Goal: Transaction & Acquisition: Purchase product/service

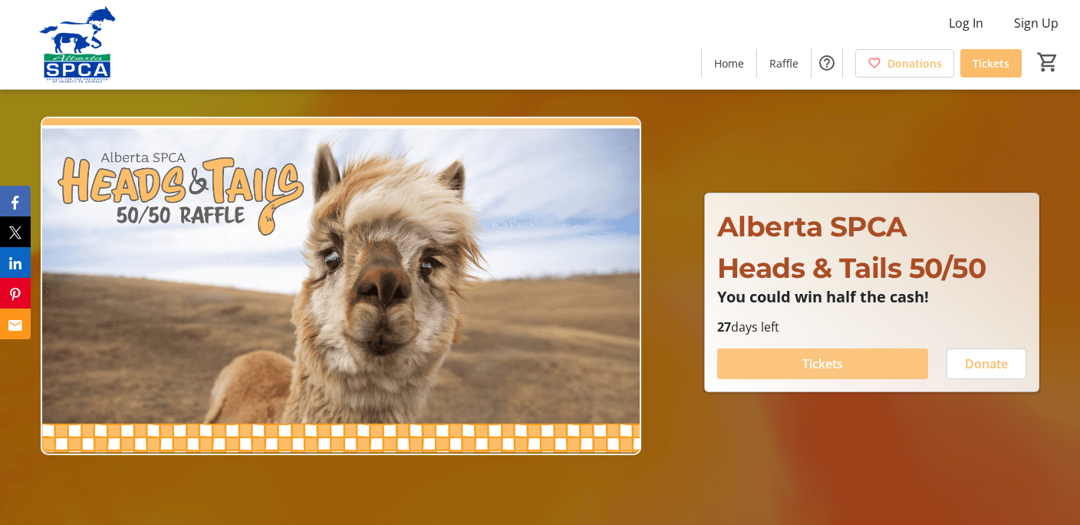
click at [830, 360] on span "Tickets" at bounding box center [822, 363] width 41 height 18
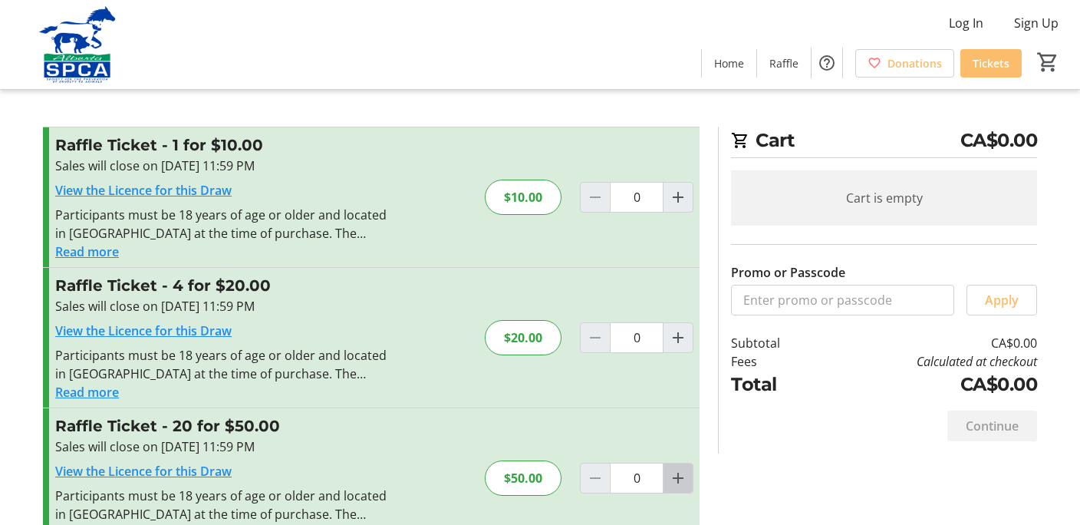
click at [677, 478] on mat-icon "Increment by one" at bounding box center [678, 478] width 18 height 18
type input "1"
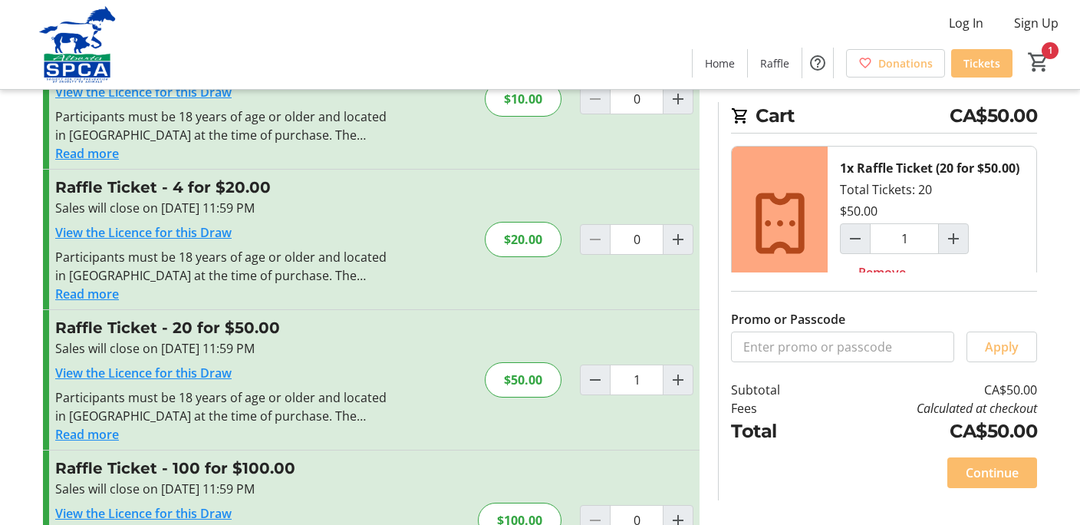
scroll to position [160, 0]
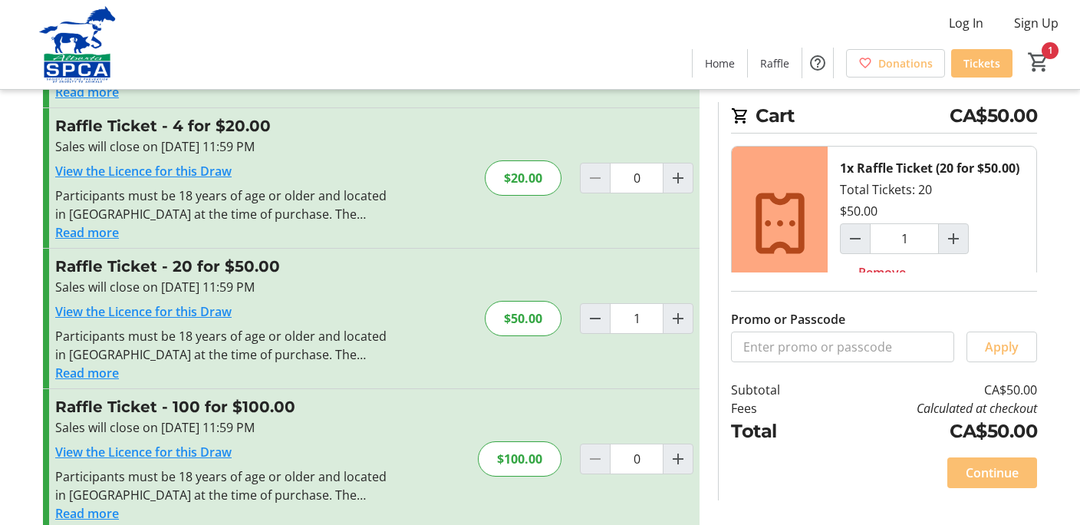
click at [997, 482] on span "Continue" at bounding box center [991, 472] width 53 height 18
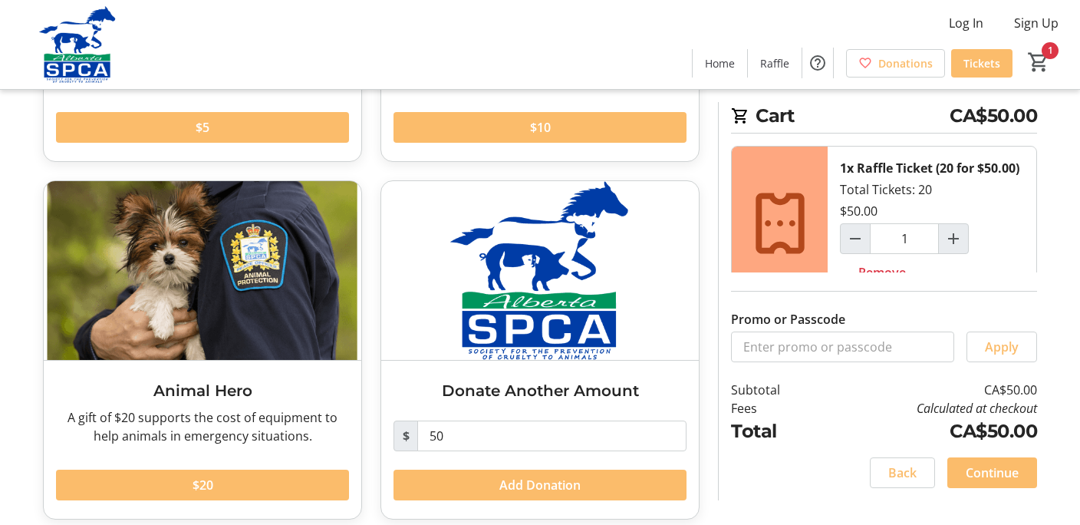
scroll to position [357, 0]
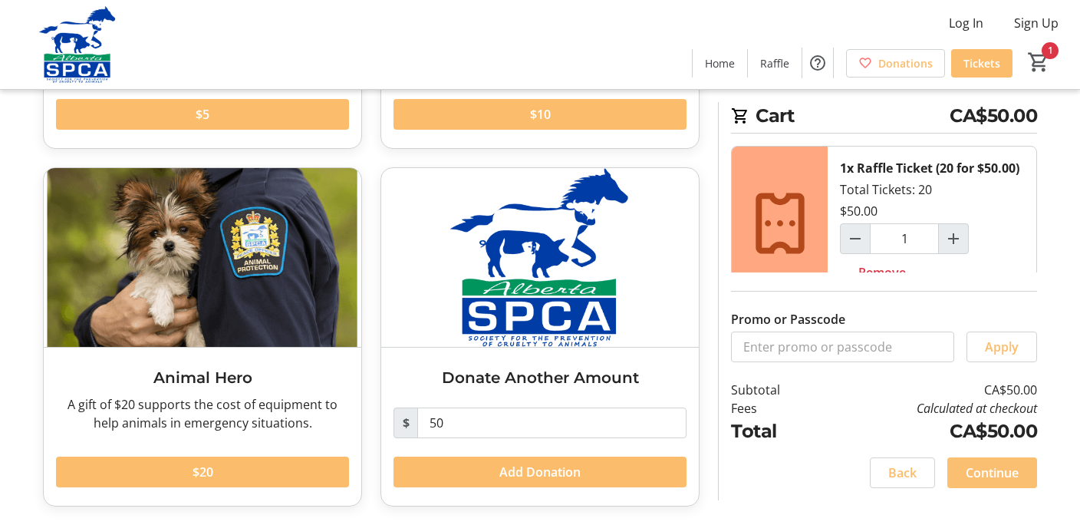
click at [990, 482] on span "Continue" at bounding box center [991, 472] width 53 height 18
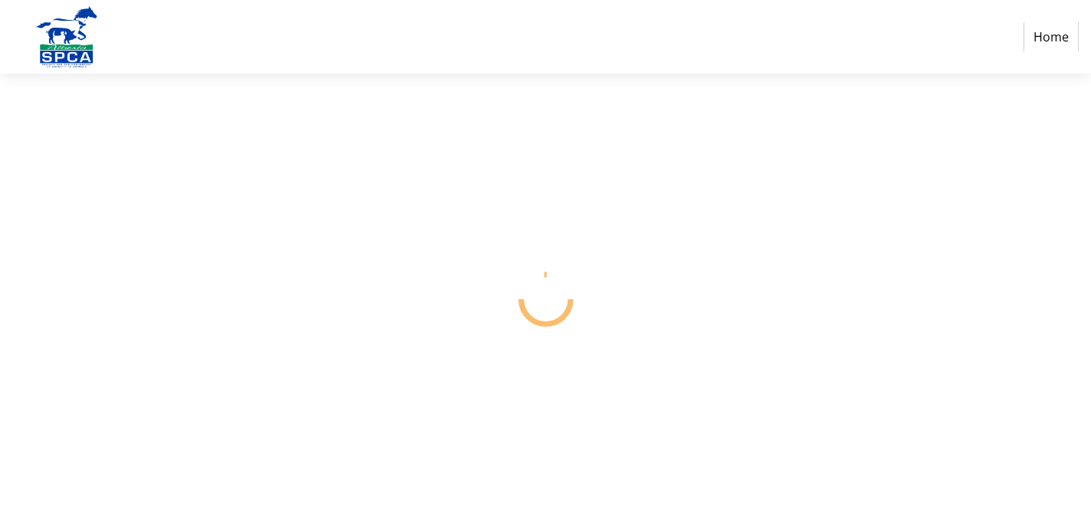
select select "CA"
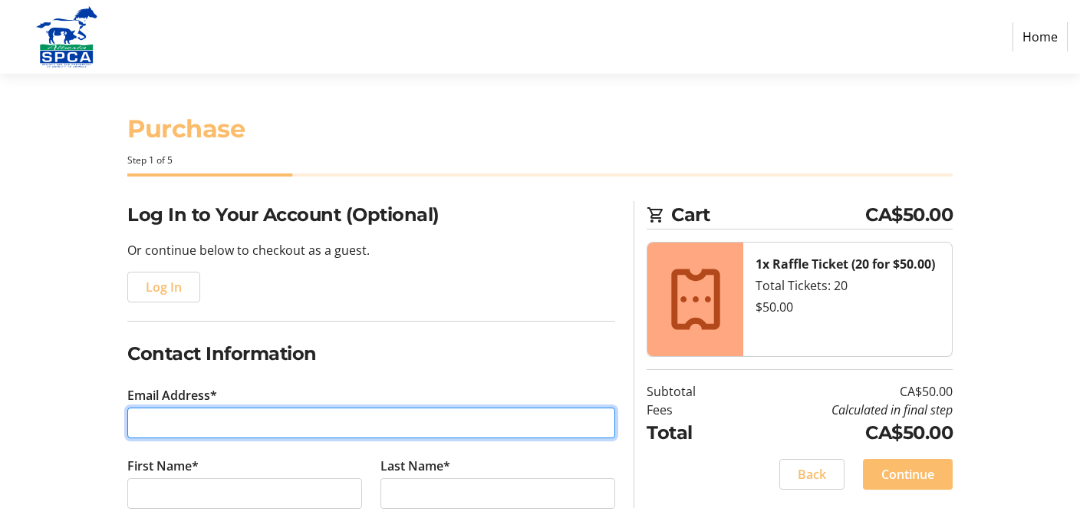
click at [137, 425] on input "Email Address*" at bounding box center [371, 422] width 488 height 31
type input "[EMAIL_ADDRESS][DOMAIN_NAME]"
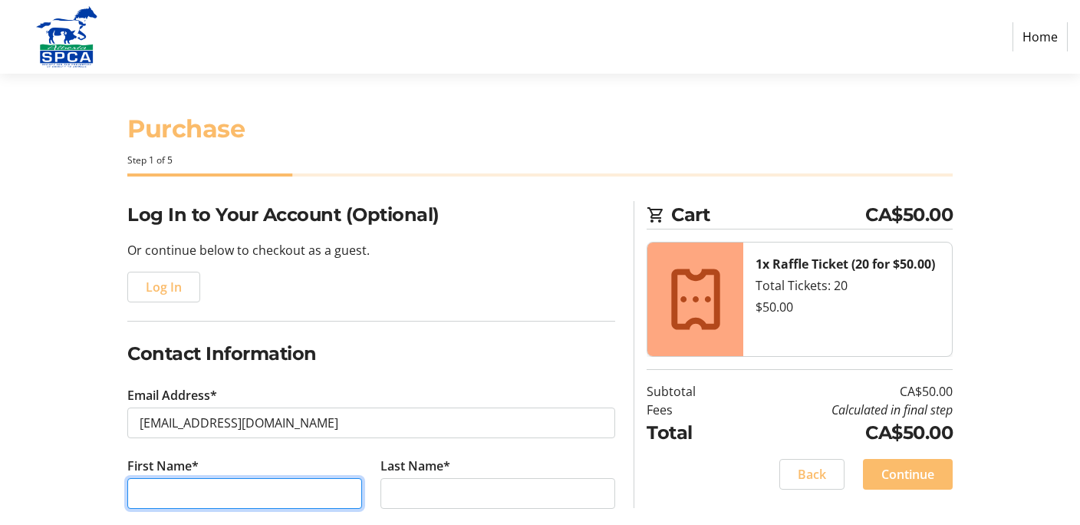
click at [133, 490] on input "First Name*" at bounding box center [244, 493] width 235 height 31
type input "[PERSON_NAME]"
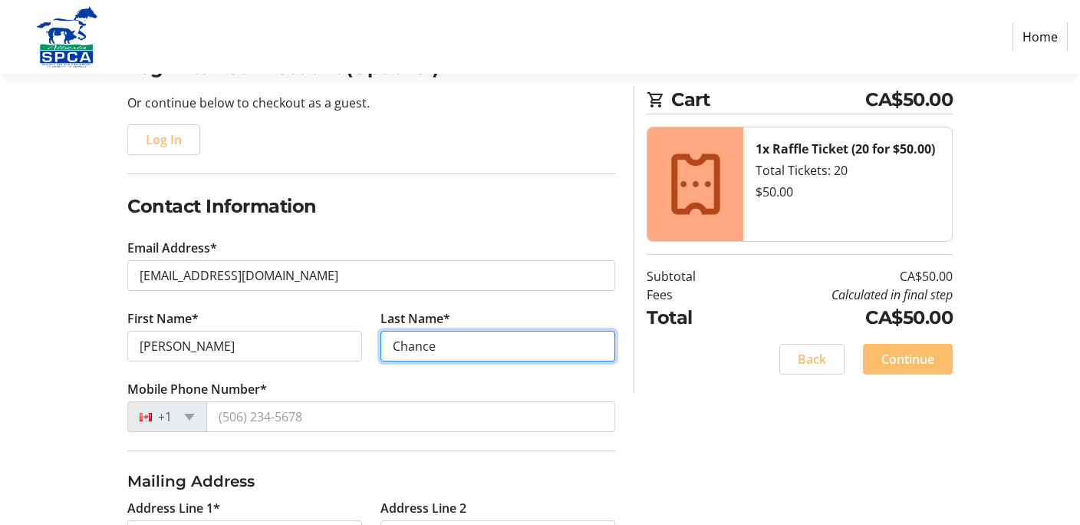
scroll to position [282, 0]
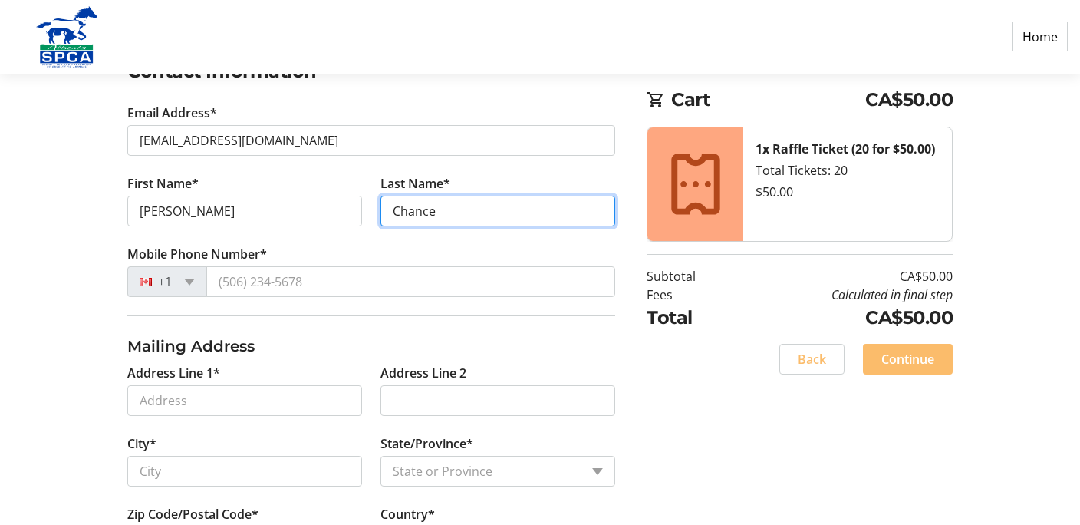
type input "Chance"
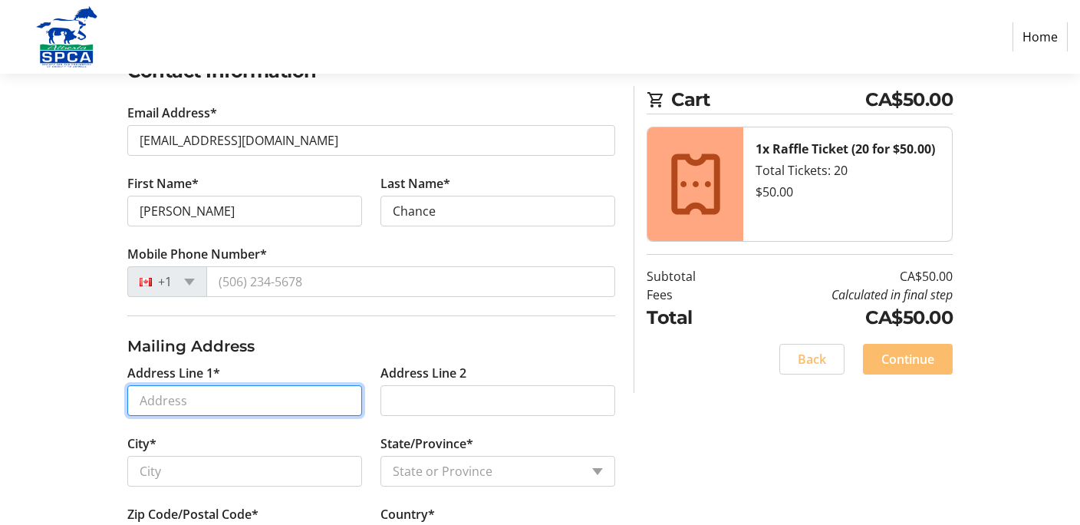
click at [179, 403] on input "Address Line 1*" at bounding box center [244, 400] width 235 height 31
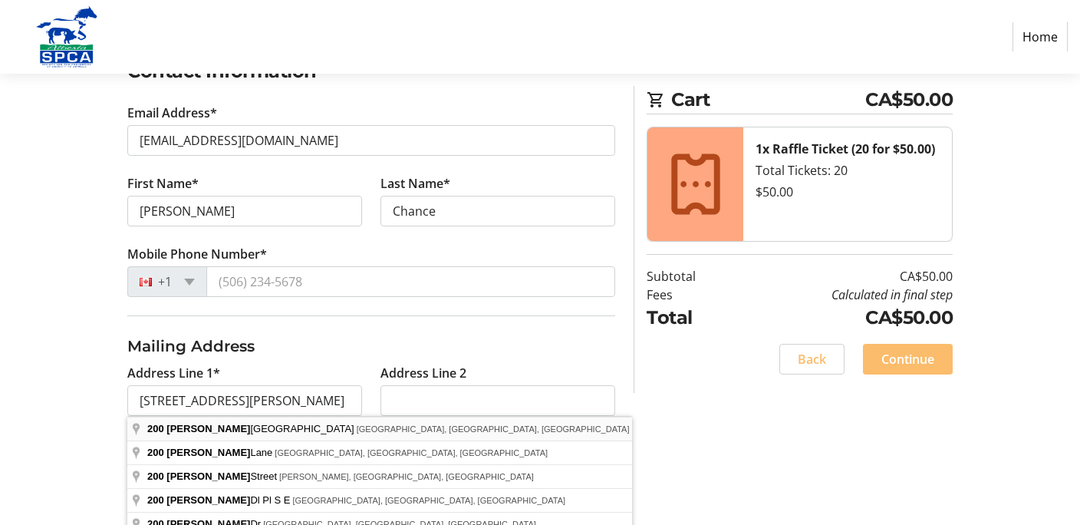
type input "[STREET_ADDRESS][PERSON_NAME]"
type input "St. [PERSON_NAME]"
select select "AB"
type input "T8N 7E2"
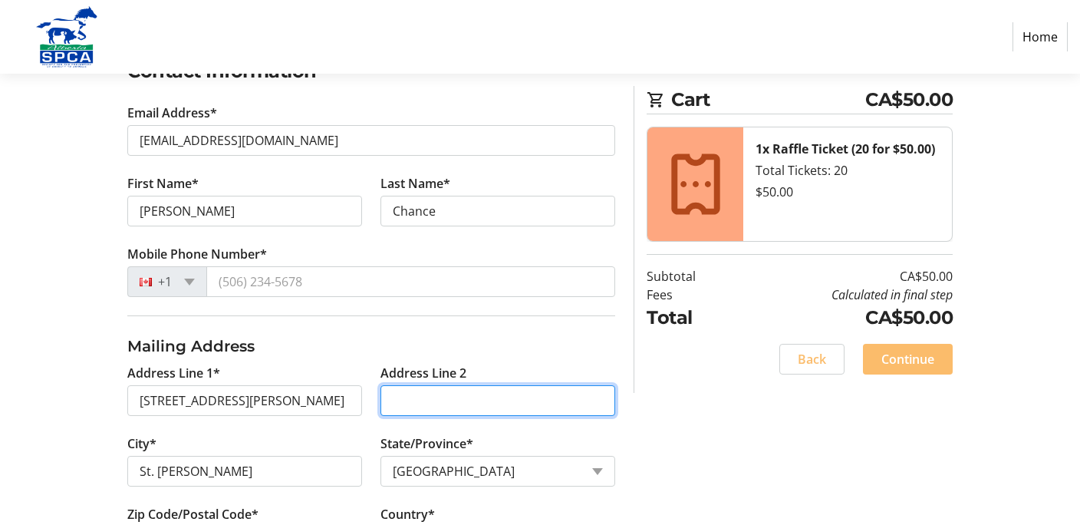
click at [400, 406] on input "Address Line 2" at bounding box center [497, 400] width 235 height 31
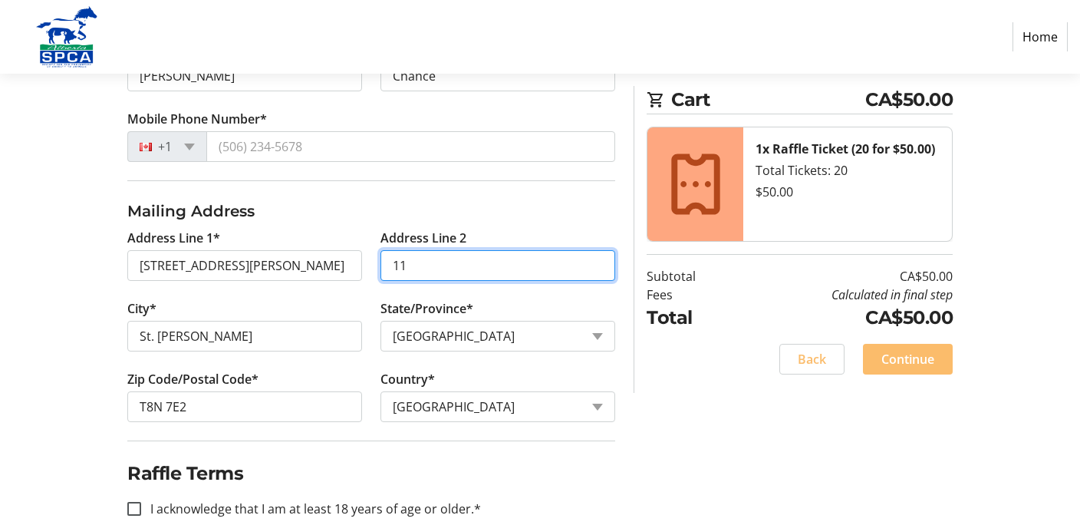
scroll to position [447, 0]
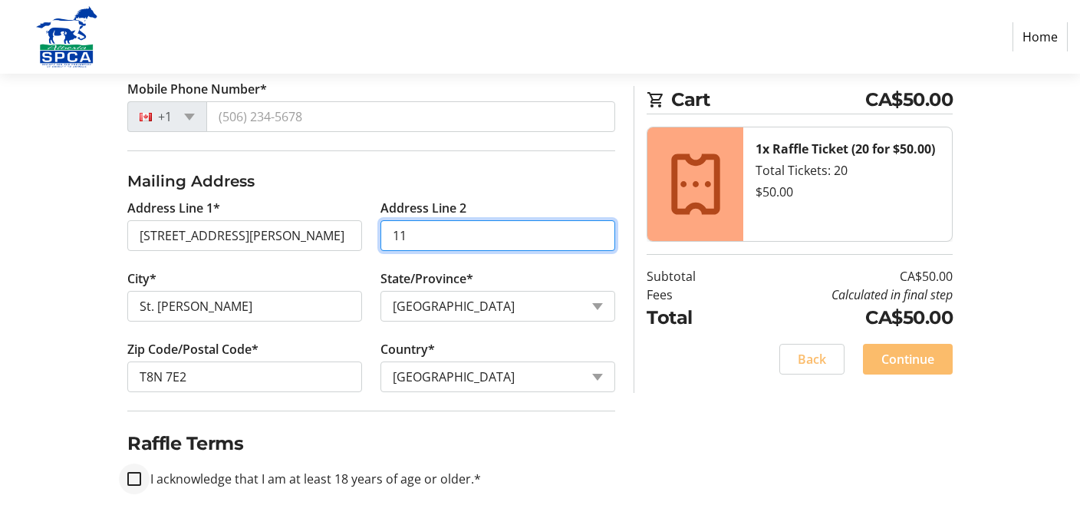
type input "11"
click at [132, 478] on input "I acknowledge that I am at least 18 years of age or older.*" at bounding box center [134, 479] width 14 height 14
checkbox input "true"
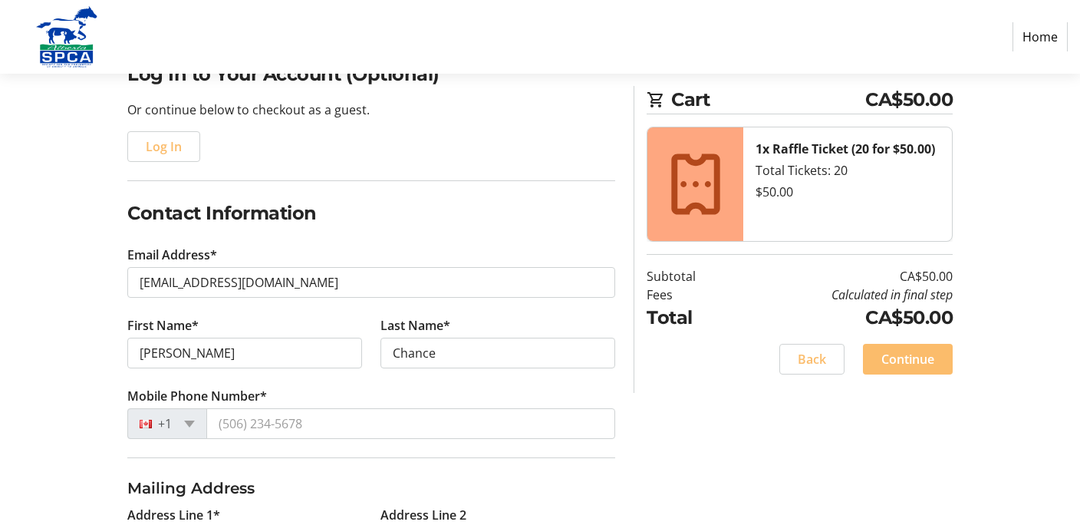
scroll to position [226, 0]
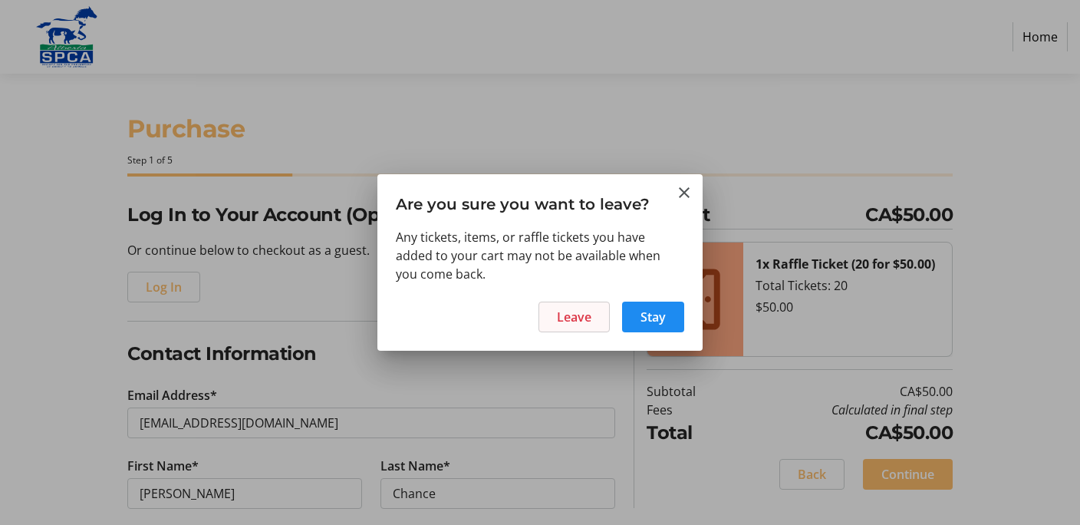
click at [562, 317] on span "Leave" at bounding box center [574, 317] width 35 height 18
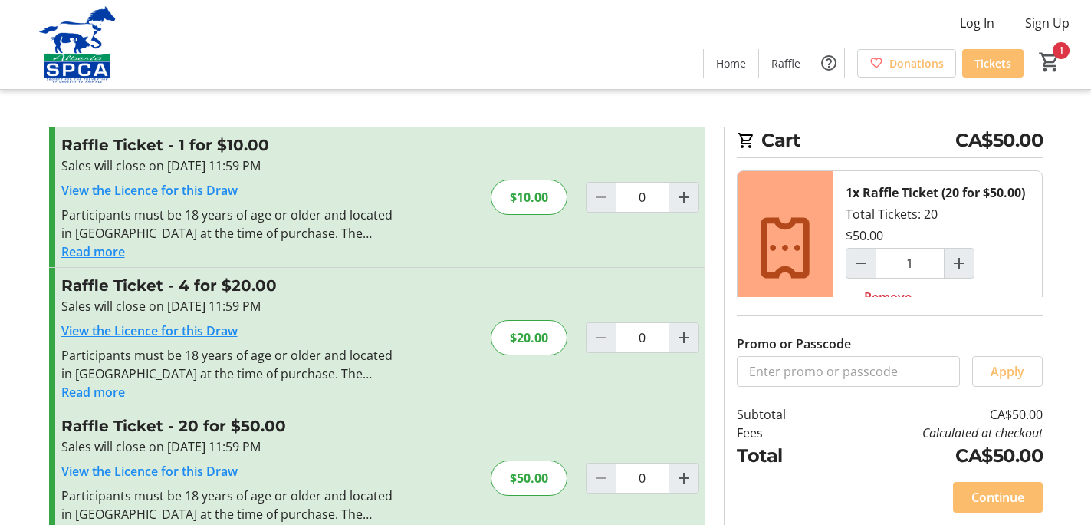
type input "1"
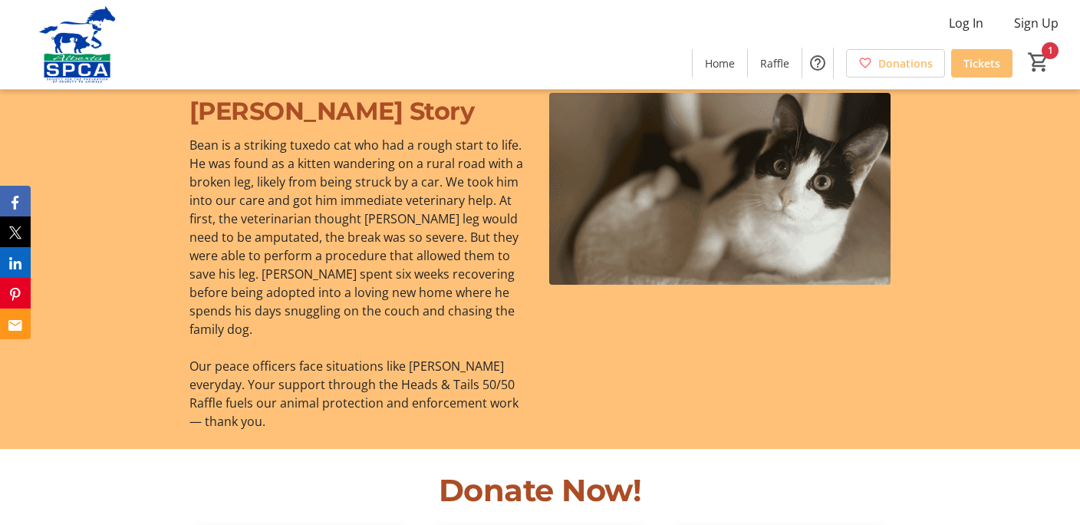
scroll to position [1387, 0]
